Goal: Book appointment/travel/reservation

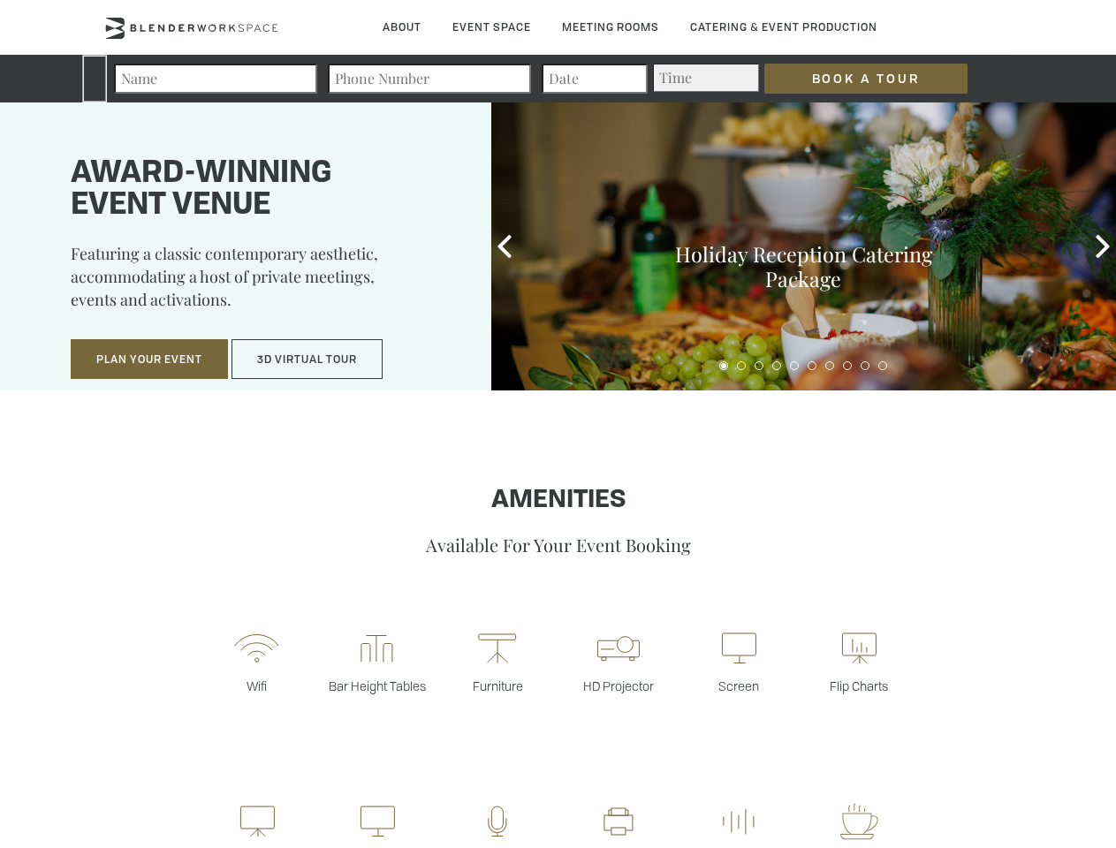
click at [866, 79] on input "Book a Tour" at bounding box center [865, 79] width 203 height 30
click at [149, 360] on button "Plan Your Event" at bounding box center [149, 359] width 157 height 41
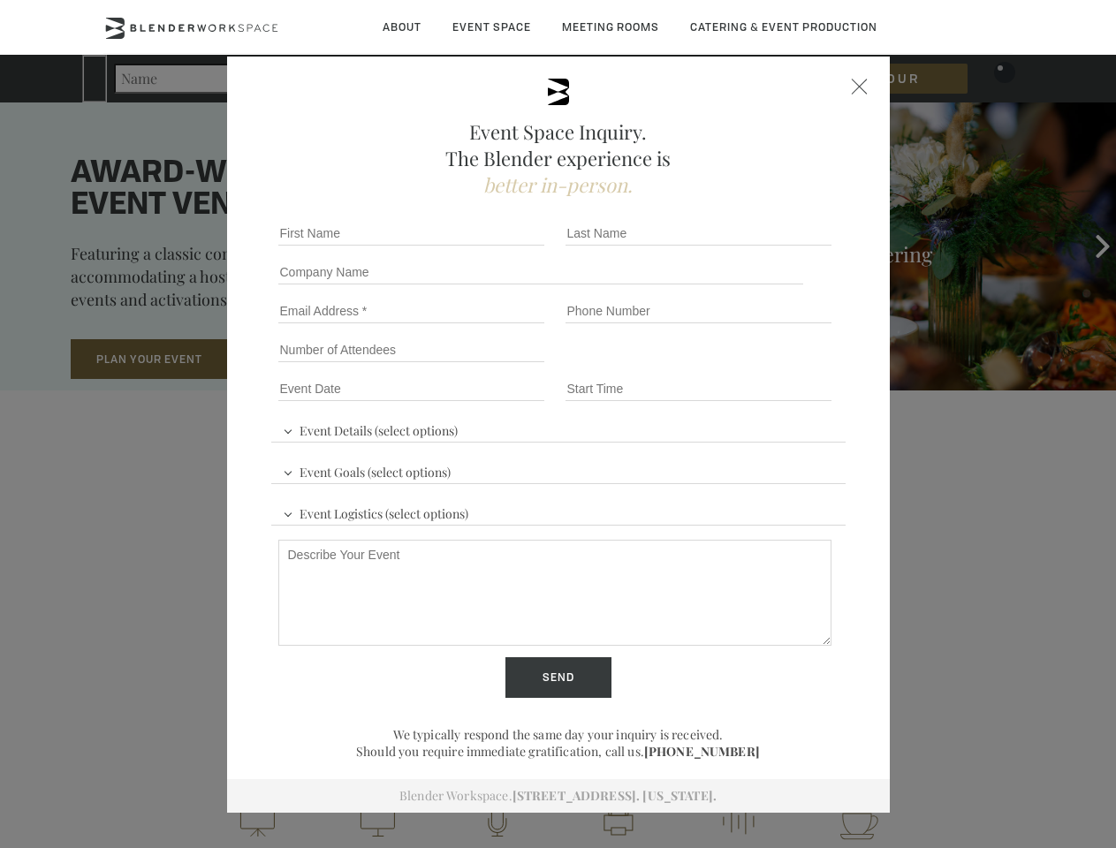
click at [307, 360] on button "3D Virtual Tour" at bounding box center [306, 359] width 151 height 41
click at [504, 246] on icon at bounding box center [504, 246] width 23 height 23
click at [1103, 246] on div "Holiday Reception Catering Package" at bounding box center [803, 246] width 625 height 288
click at [724, 366] on div at bounding box center [803, 363] width 625 height 25
click at [741, 366] on fieldset "Number of Attendees Budget Range" at bounding box center [558, 349] width 574 height 39
